Goal: Information Seeking & Learning: Learn about a topic

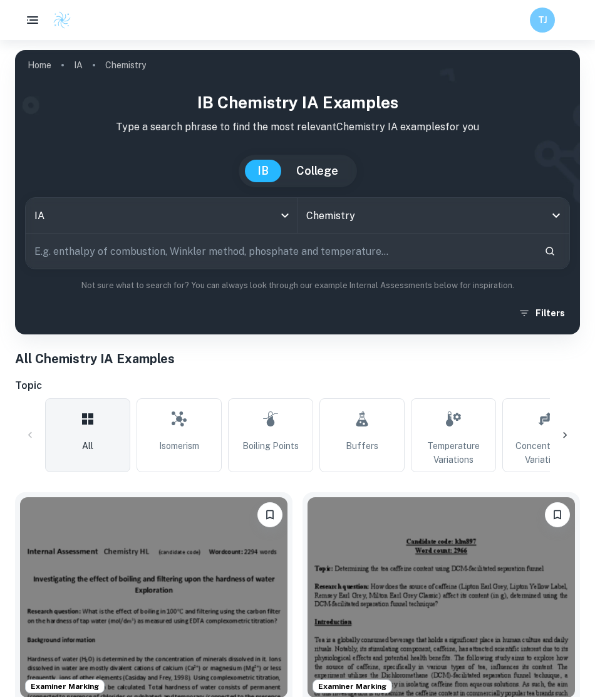
click at [322, 251] on input "text" at bounding box center [280, 251] width 509 height 35
type input "germination"
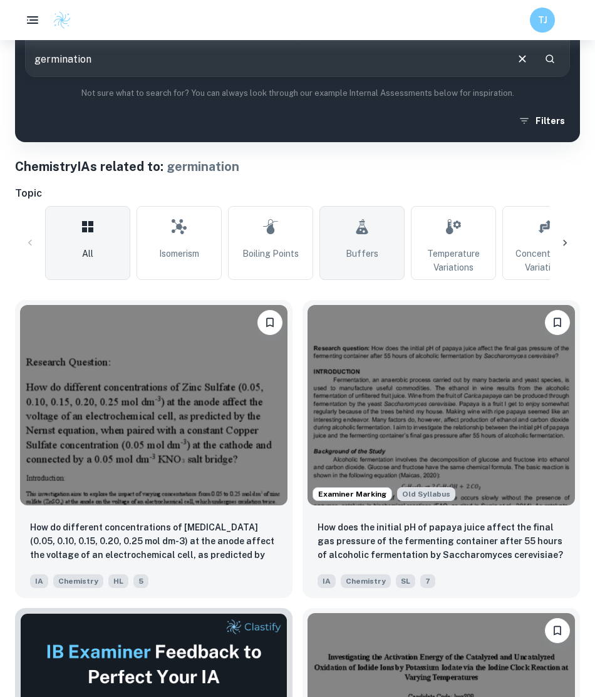
scroll to position [116, 0]
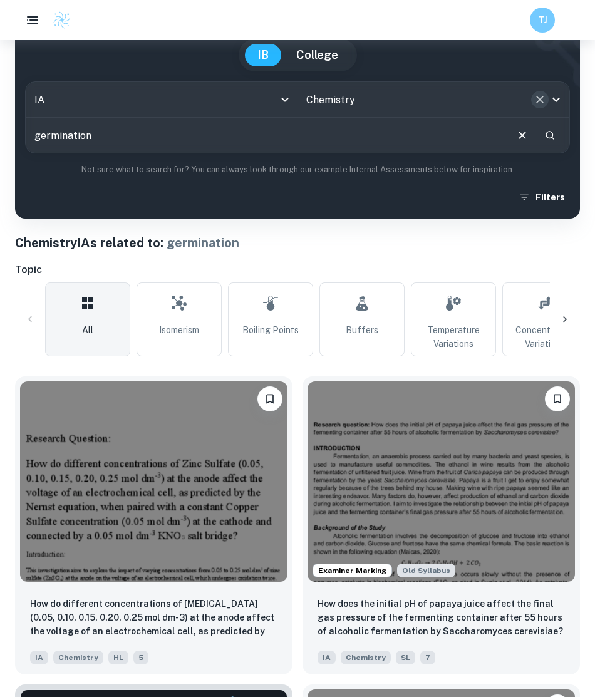
click at [543, 104] on icon "Clear" at bounding box center [540, 99] width 13 height 13
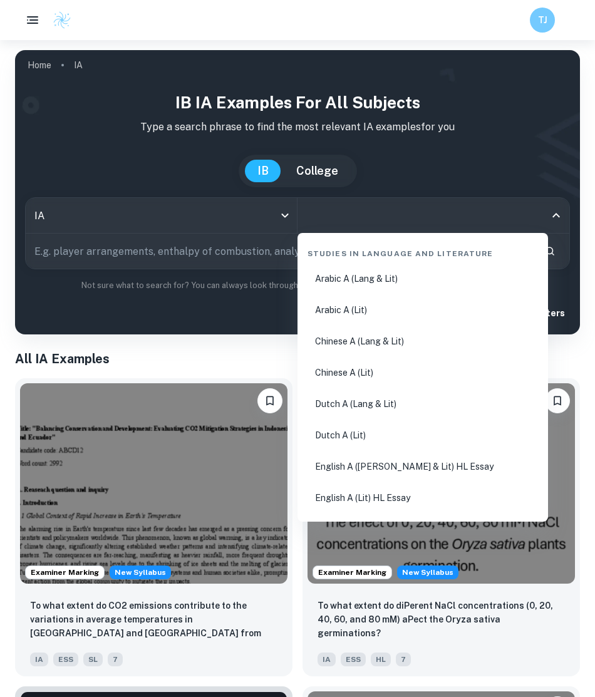
click at [350, 224] on input "All Subjects" at bounding box center [424, 216] width 242 height 24
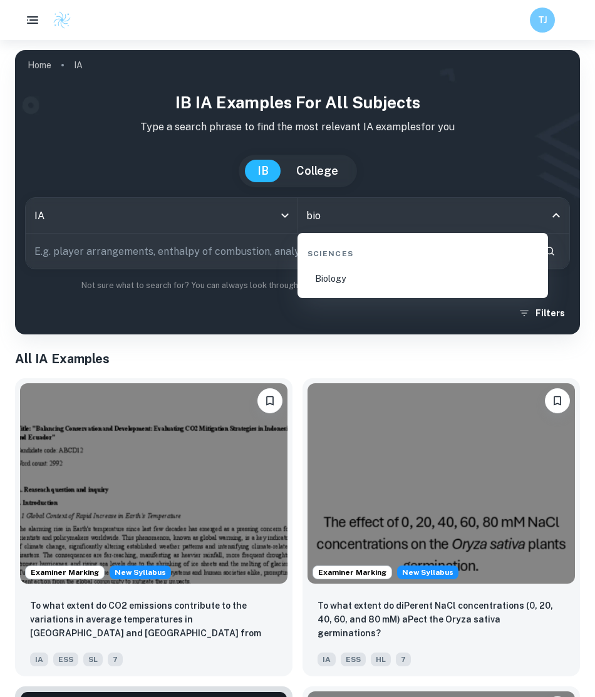
click at [345, 273] on li "Biology" at bounding box center [423, 278] width 241 height 29
type input "Biology"
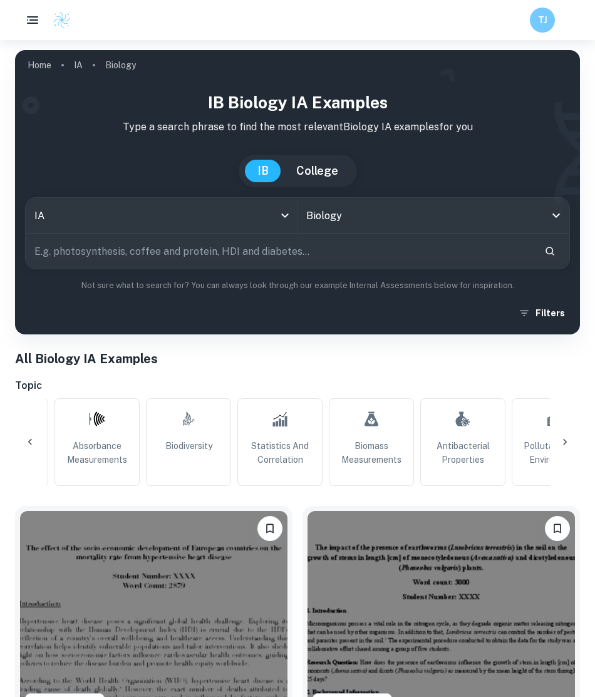
scroll to position [0, 1227]
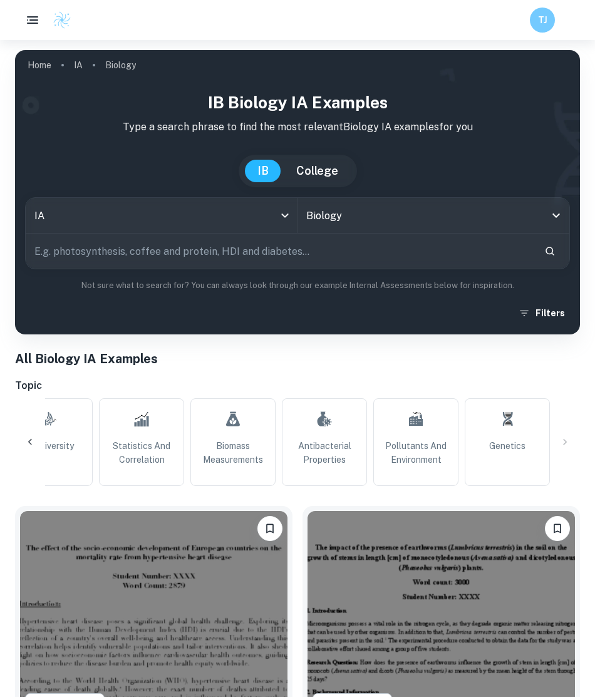
click at [249, 254] on input "text" at bounding box center [280, 251] width 509 height 35
type input "germination"
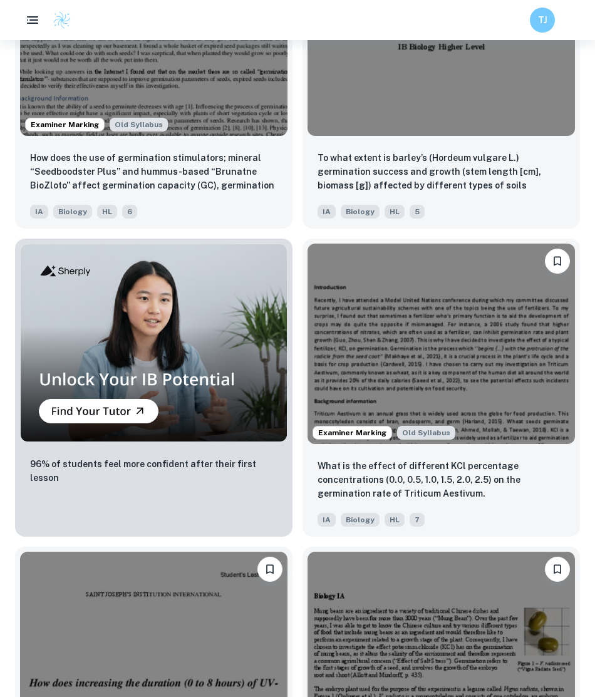
scroll to position [1194, 0]
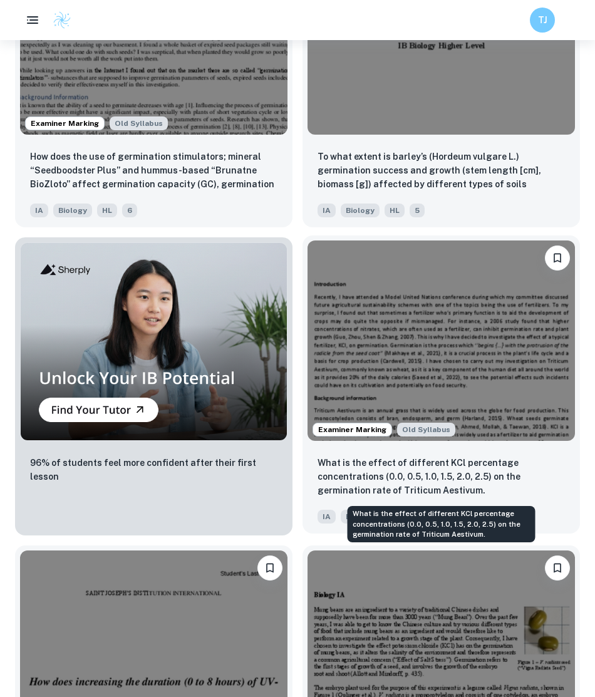
click at [439, 483] on p "What is the effect of different KCl percentage concentrations (0.0, 0.5, 1.0, 1…" at bounding box center [441, 476] width 247 height 41
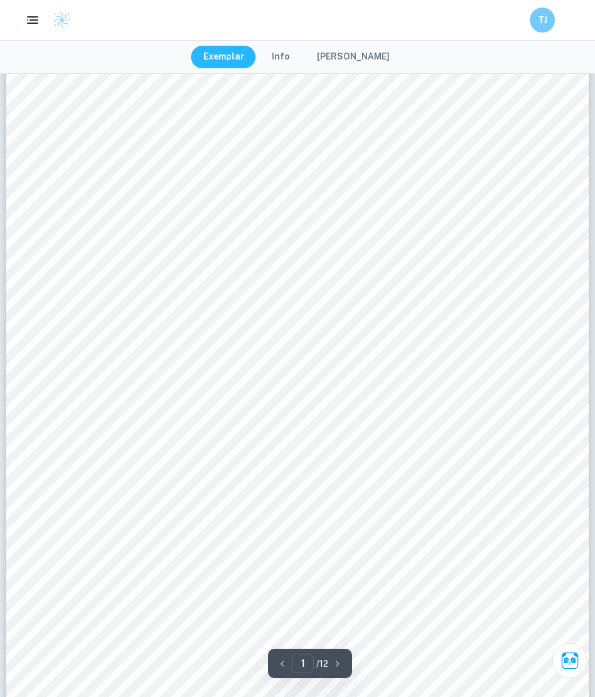
scroll to position [127, 0]
